Goal: Information Seeking & Learning: Compare options

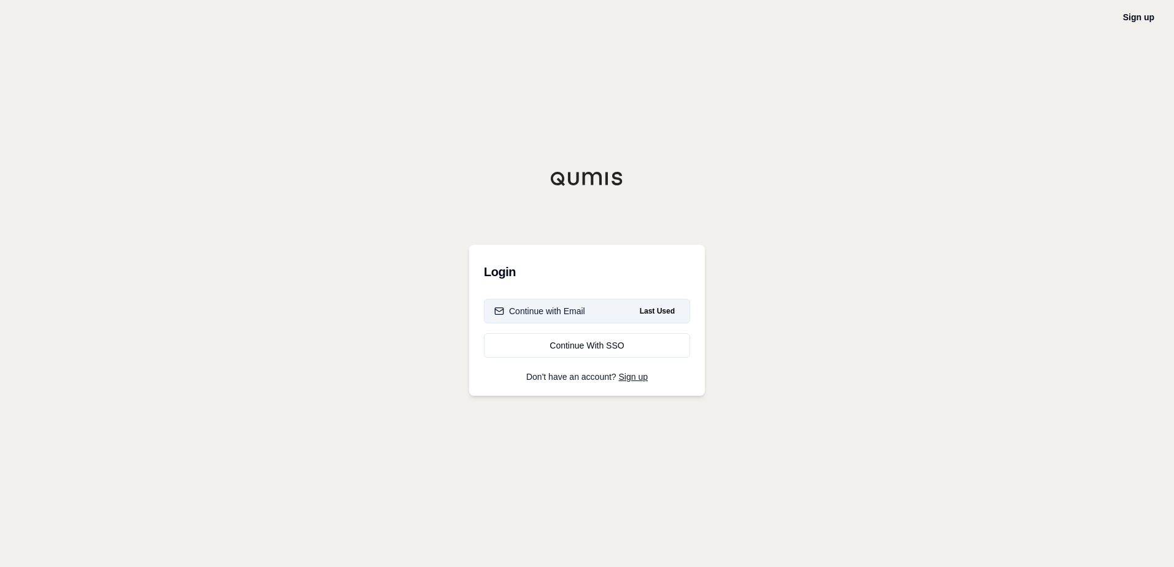
click at [554, 308] on div "Continue with Email" at bounding box center [539, 311] width 91 height 12
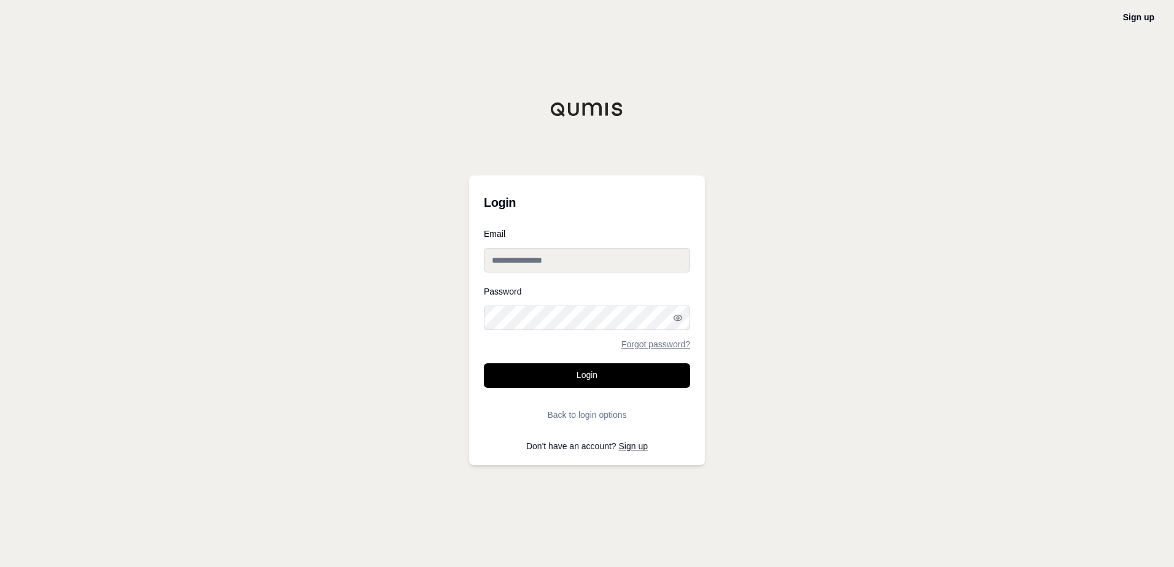
type input "**********"
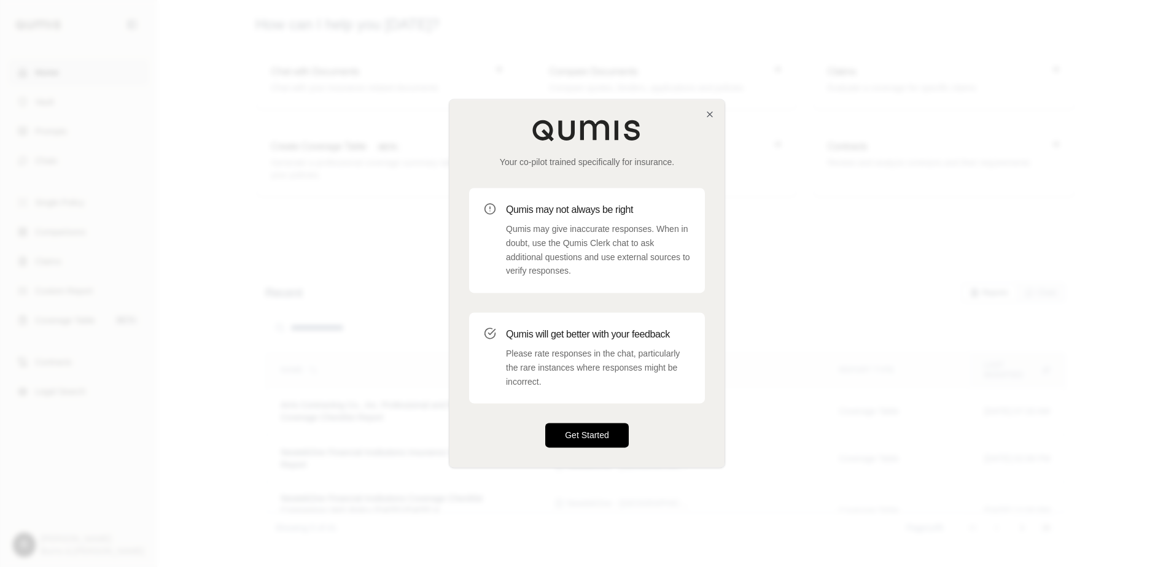
click at [569, 431] on button "Get Started" at bounding box center [587, 436] width 84 height 25
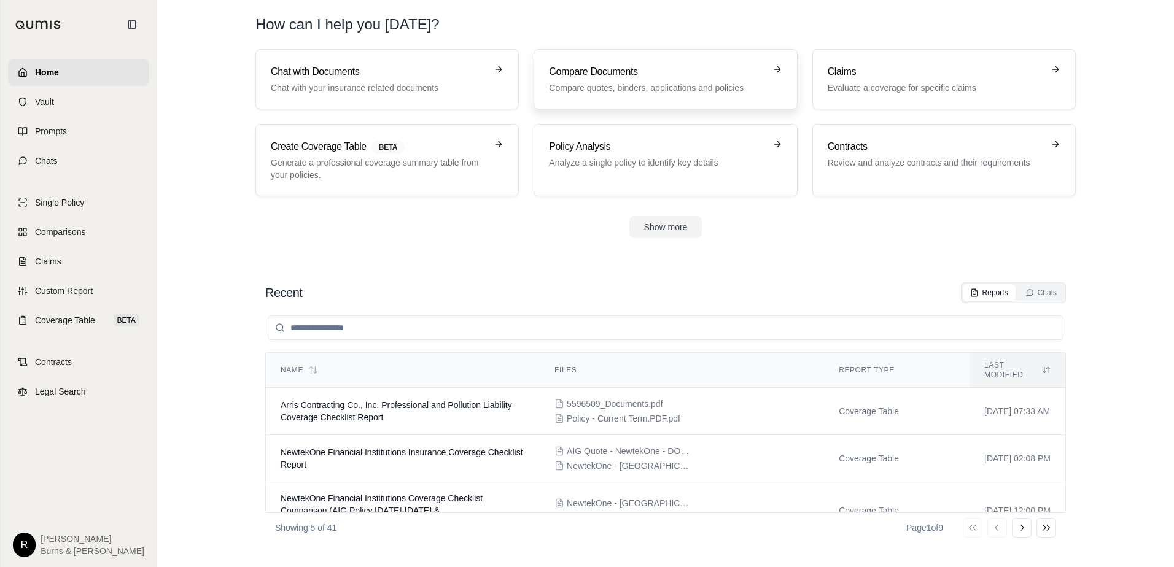
click at [581, 79] on div "Compare Documents Compare quotes, binders, applications and policies" at bounding box center [657, 78] width 216 height 29
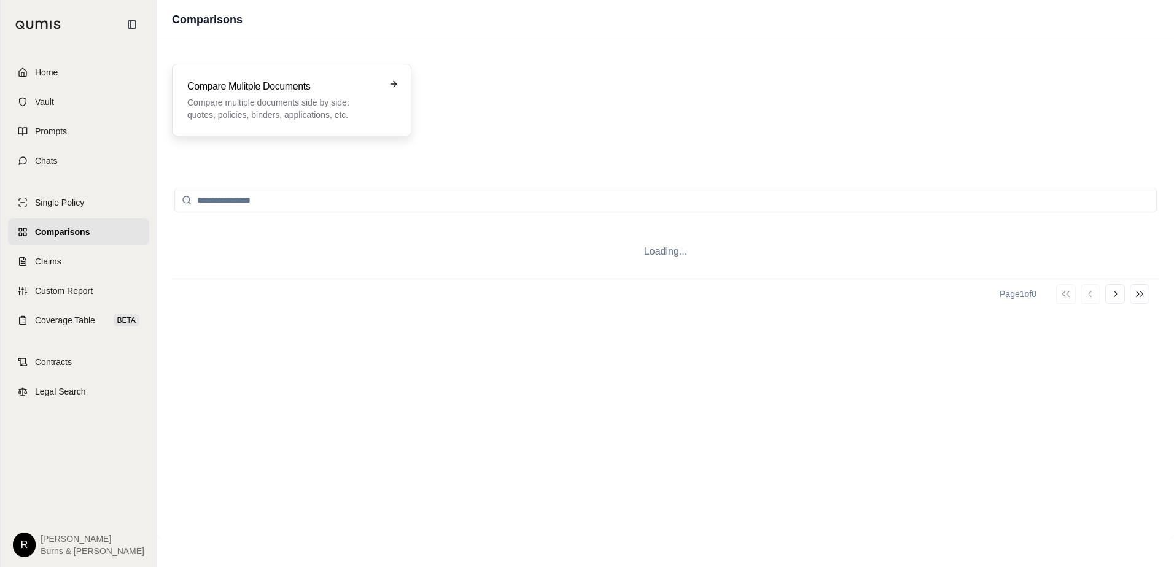
click at [235, 92] on h3 "Compare Mulitple Documents" at bounding box center [283, 86] width 192 height 15
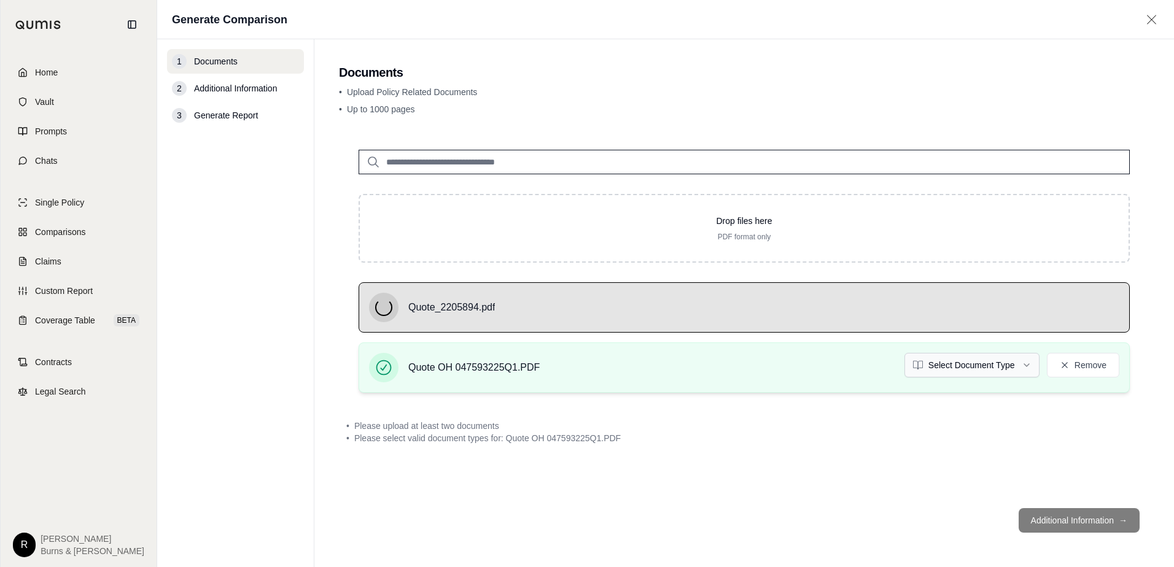
click at [1026, 367] on html "Home Vault Prompts Chats Single Policy Comparisons Claims Custom Report Coverag…" at bounding box center [587, 283] width 1174 height 567
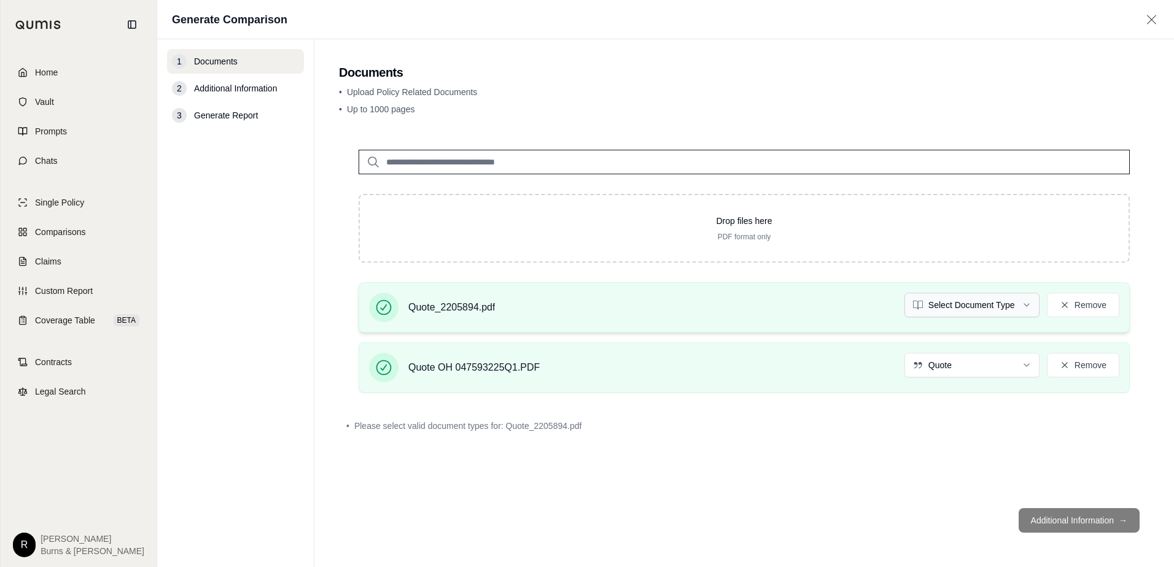
click at [1030, 301] on html "Home Vault Prompts Chats Single Policy Comparisons Claims Custom Report Coverag…" at bounding box center [587, 283] width 1174 height 567
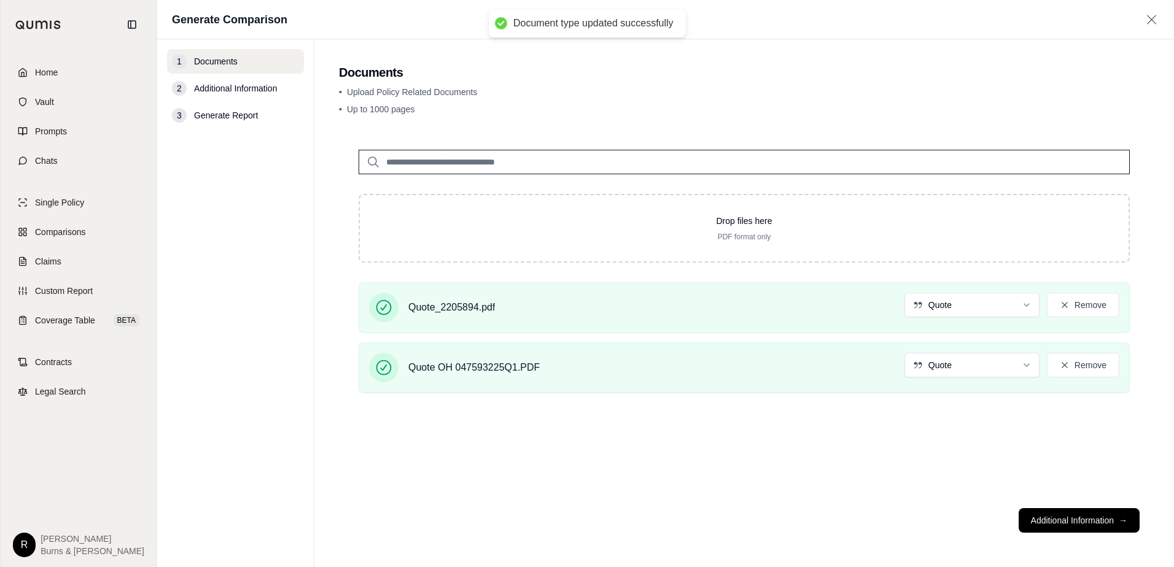
click at [889, 463] on div "Drop files here PDF format only Quote_2205894.pdf Quote Remove Quote OH 0475932…" at bounding box center [744, 314] width 811 height 368
click at [1043, 511] on button "Additional Information →" at bounding box center [1079, 520] width 121 height 25
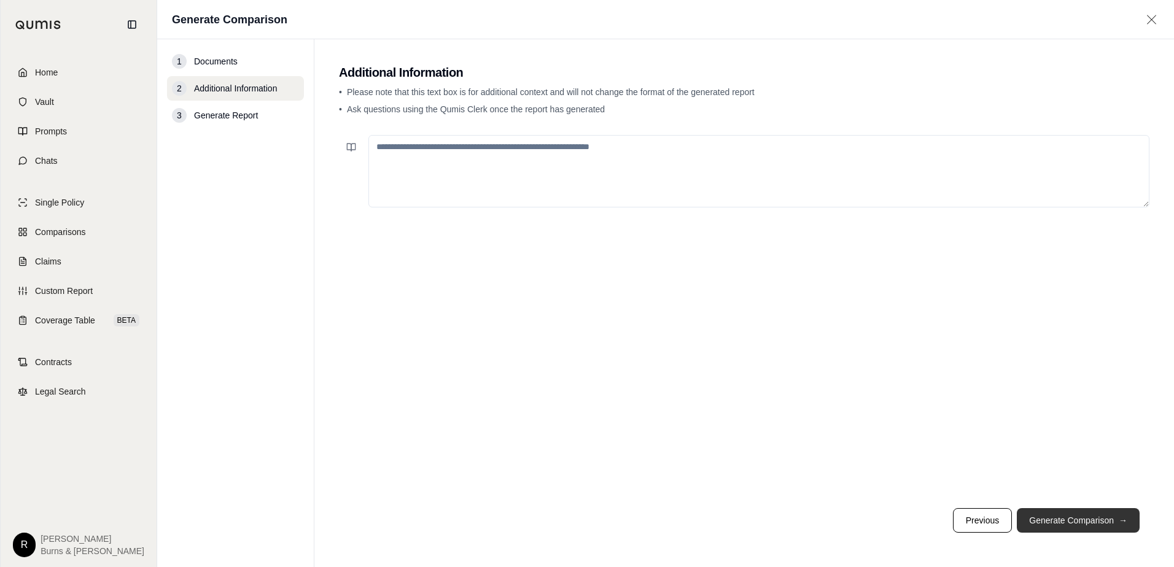
drag, startPoint x: 1053, startPoint y: 521, endPoint x: 948, endPoint y: 500, distance: 106.9
click at [1053, 521] on button "Generate Comparison →" at bounding box center [1078, 520] width 123 height 25
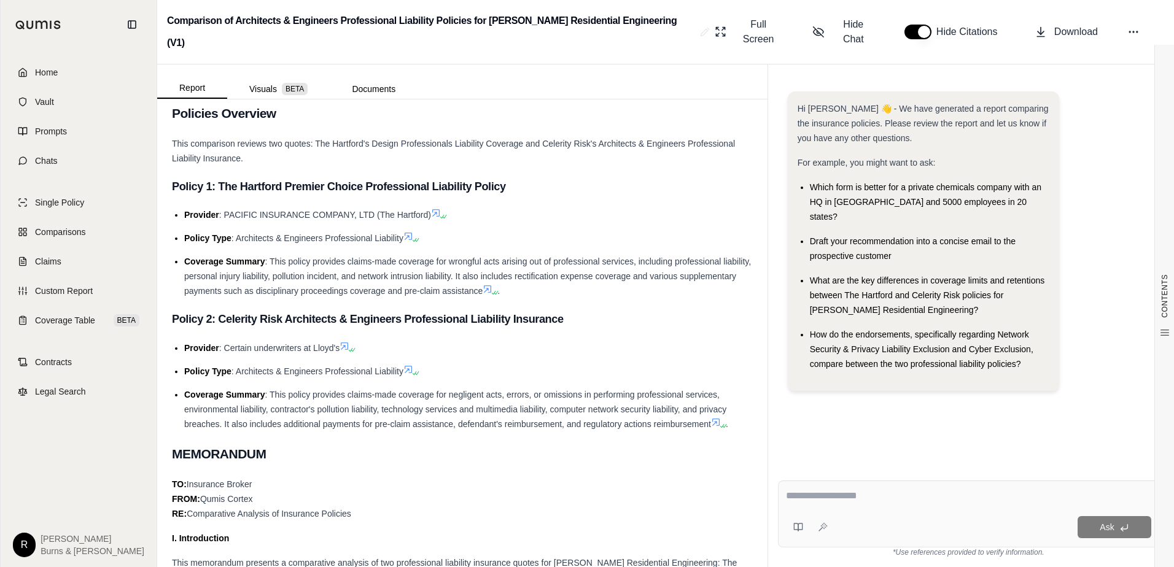
scroll to position [307, 0]
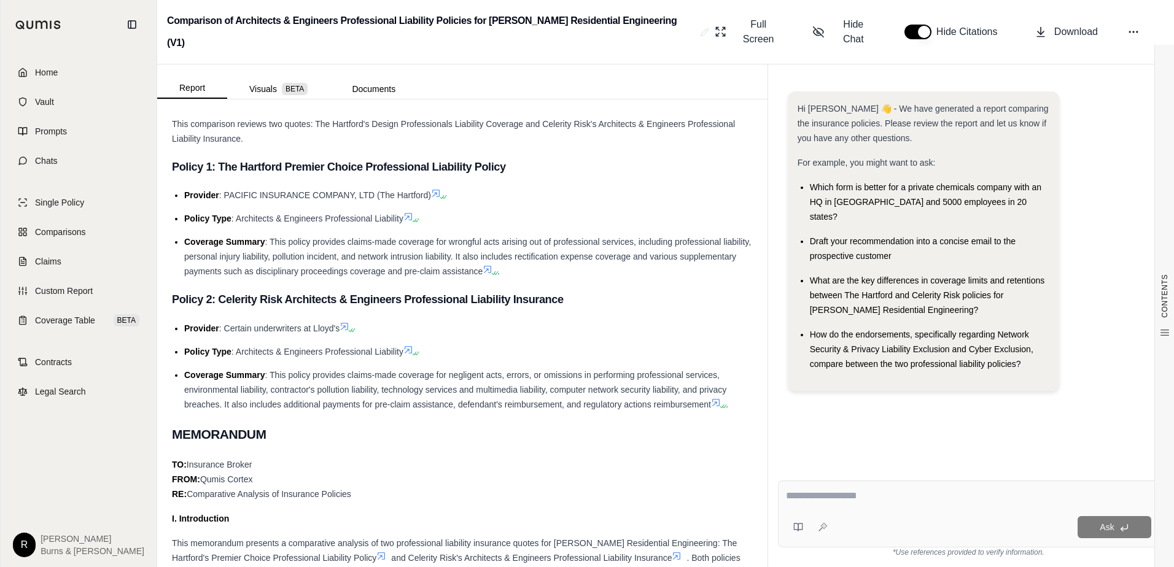
click at [489, 422] on h2 "MEMORANDUM" at bounding box center [462, 435] width 581 height 26
click at [532, 457] on div "TO: Insurance Broker FROM: [PERSON_NAME] RE: Comparative Analysis of Insurance …" at bounding box center [462, 479] width 581 height 44
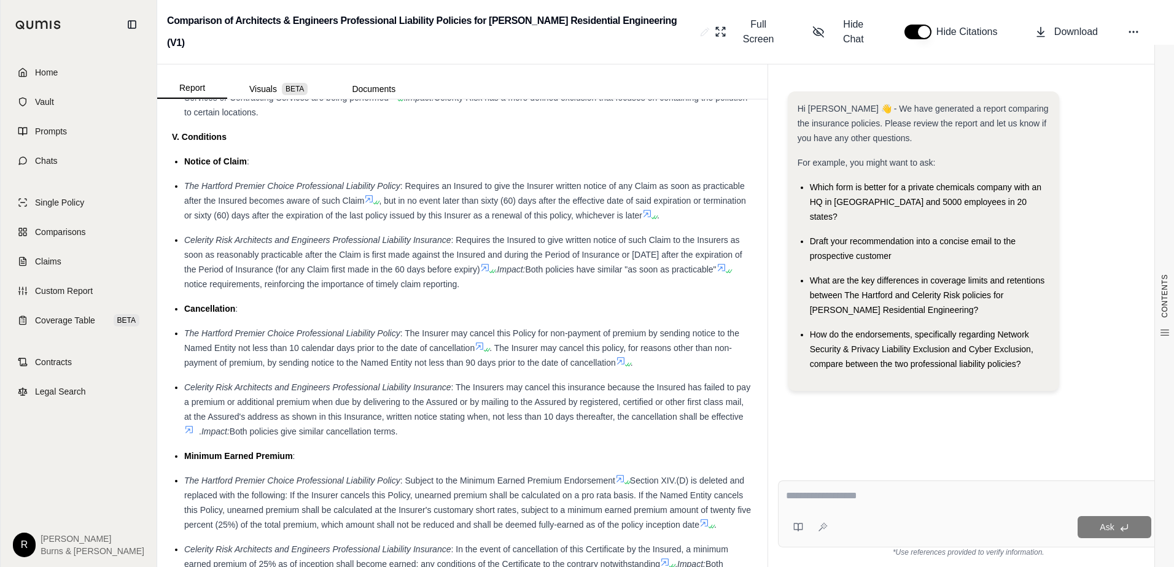
scroll to position [2763, 0]
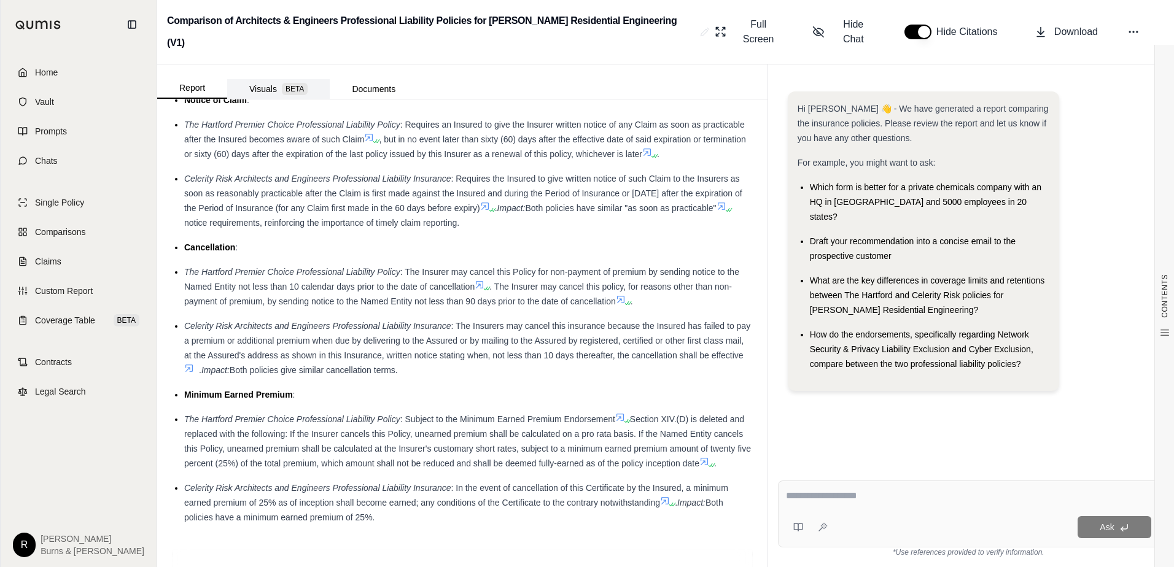
click at [271, 79] on button "Visuals BETA" at bounding box center [278, 89] width 103 height 20
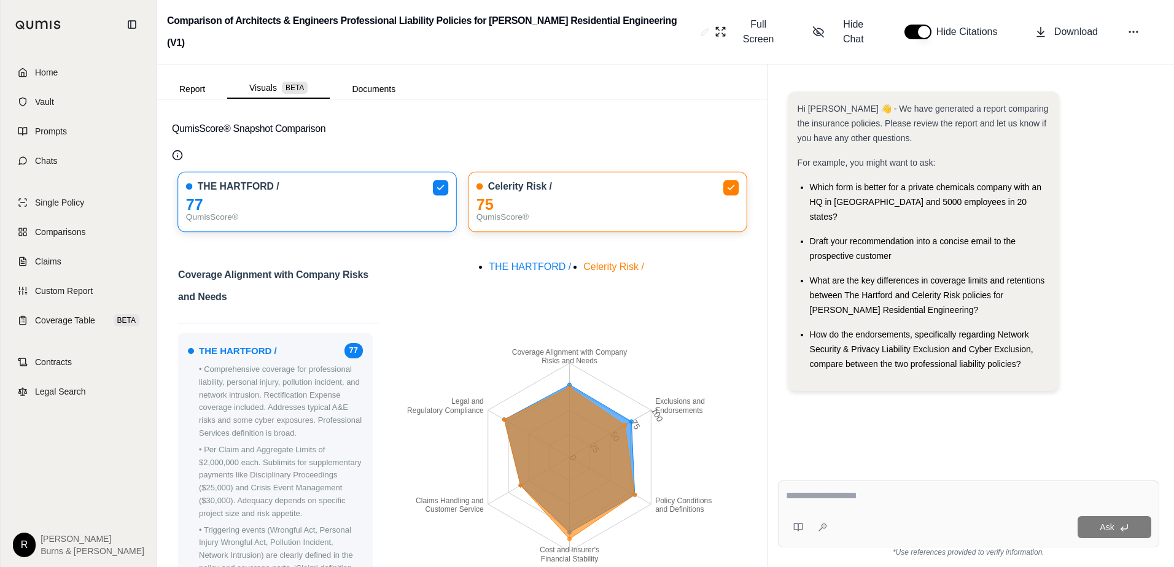
scroll to position [0, 0]
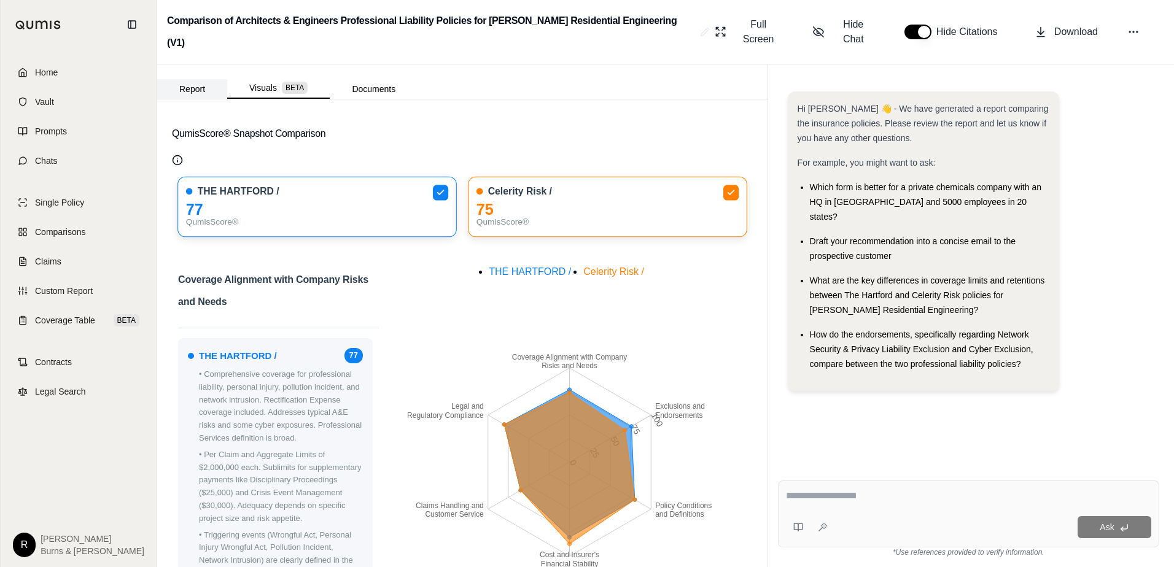
click at [192, 79] on button "Report" at bounding box center [192, 89] width 70 height 20
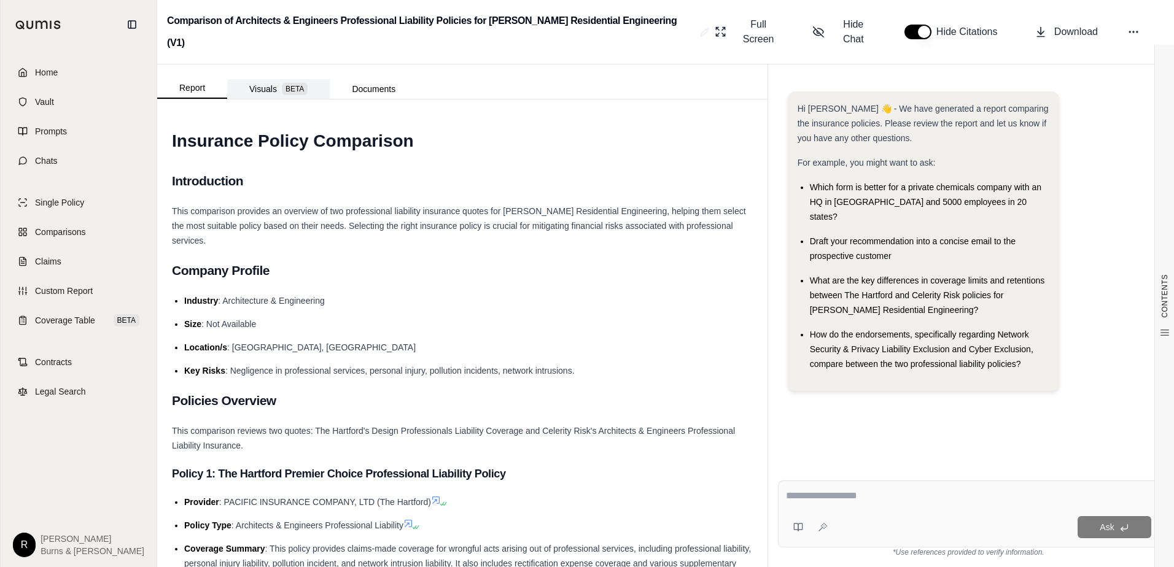
click at [260, 79] on button "Visuals BETA" at bounding box center [278, 89] width 103 height 20
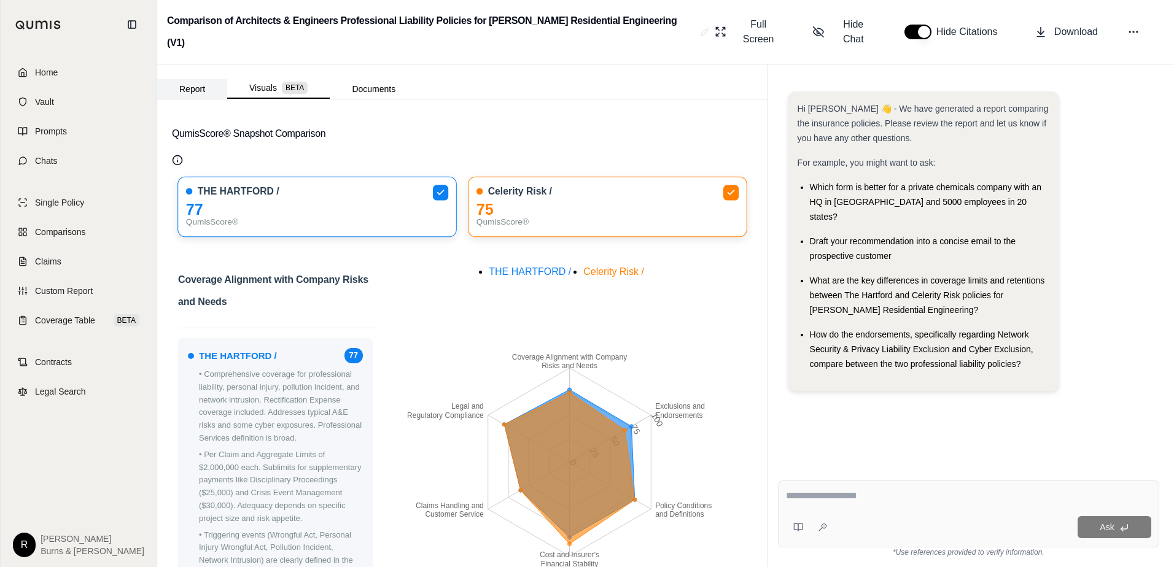
click at [189, 79] on button "Report" at bounding box center [192, 89] width 70 height 20
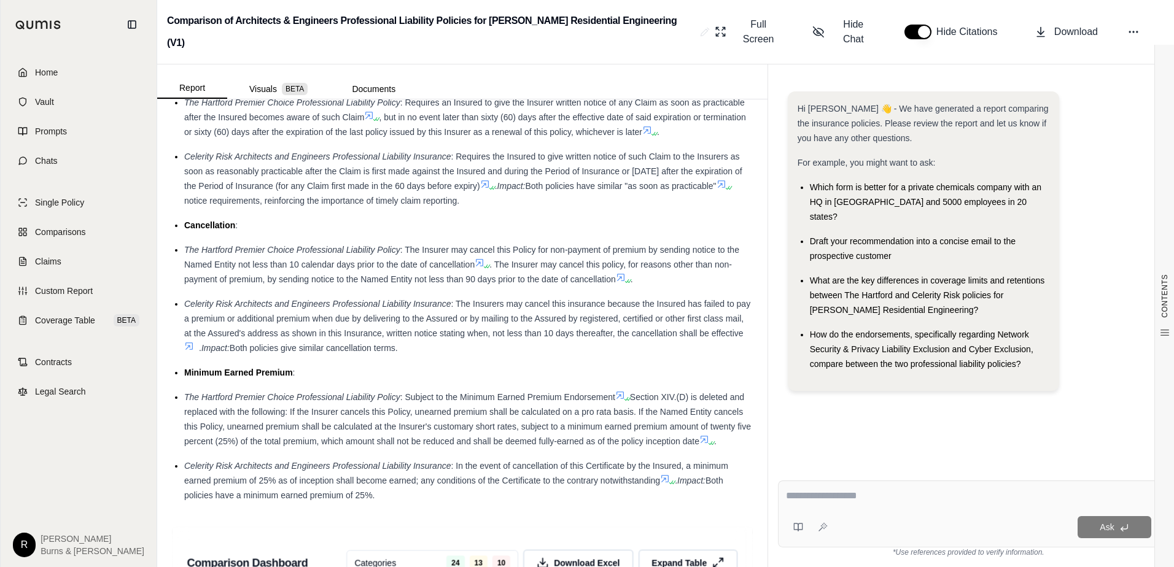
scroll to position [2763, 0]
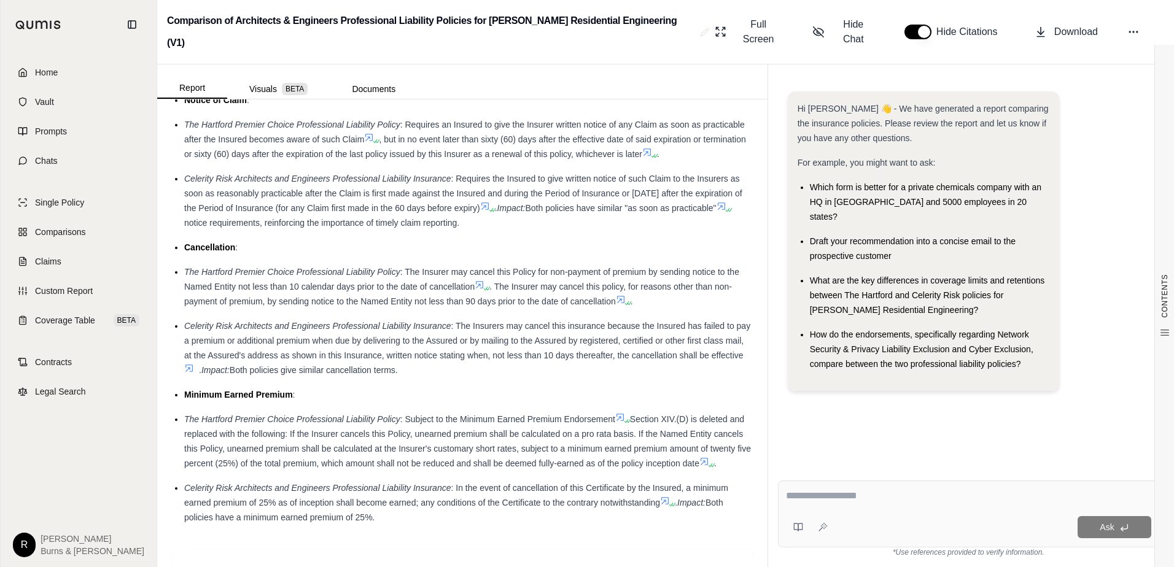
click at [264, 174] on span "Celerity Risk Architects and Engineers Professional Liability Insurance" at bounding box center [317, 179] width 266 height 10
